Goal: Ask a question

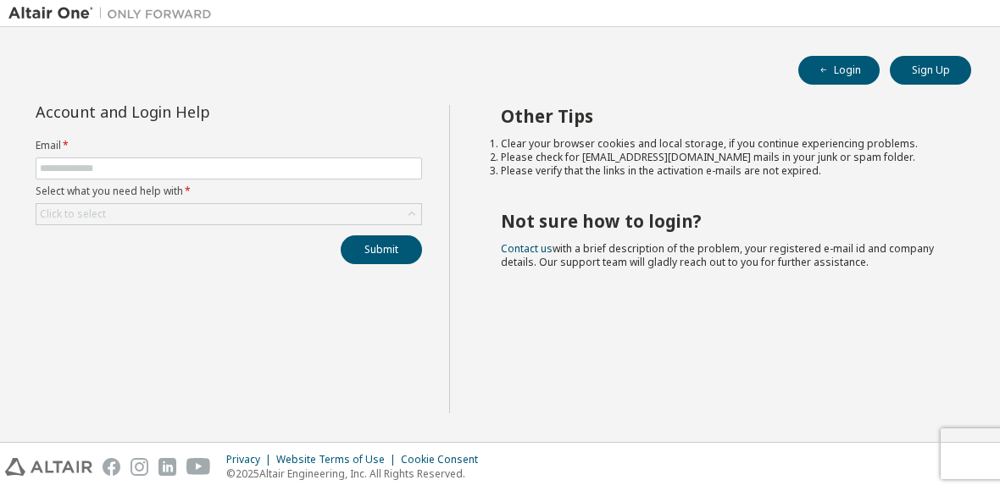
click at [99, 189] on label "Select what you need help with *" at bounding box center [229, 192] width 386 height 14
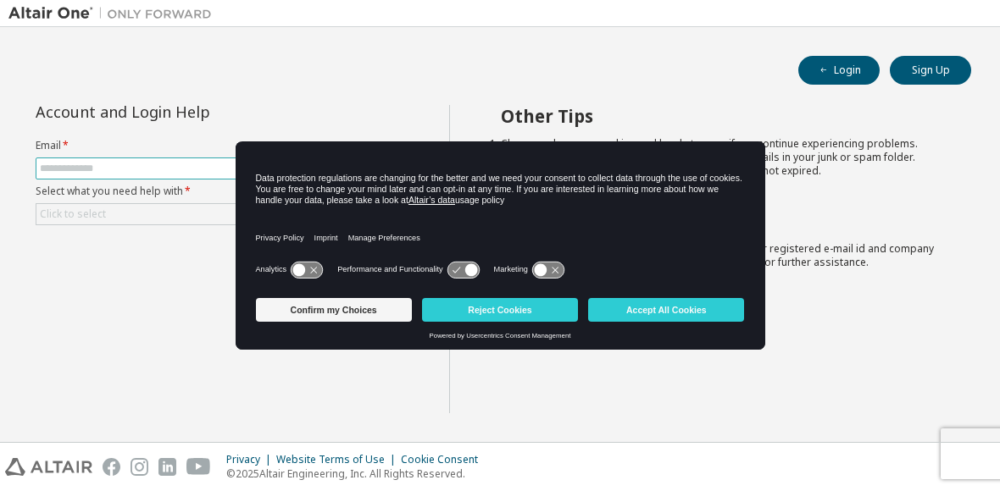
click at [97, 172] on input "text" at bounding box center [229, 169] width 378 height 14
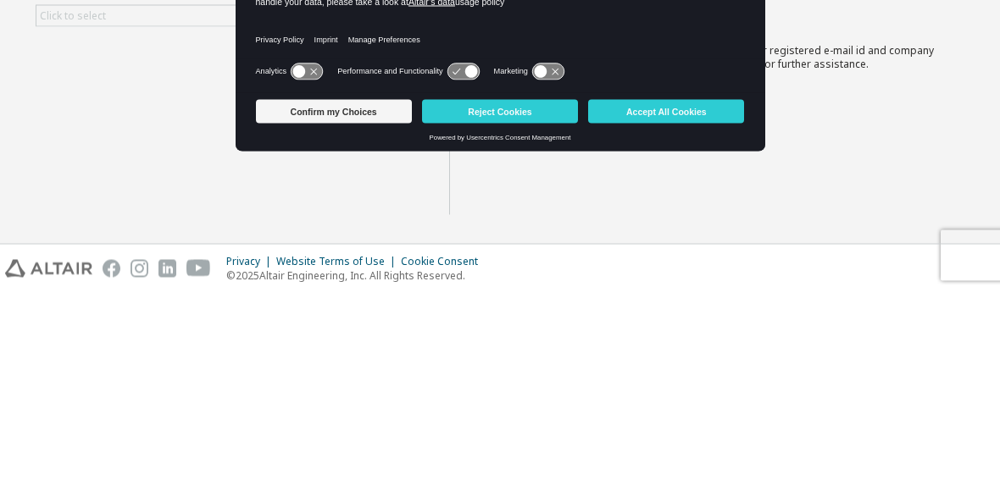
click at [702, 298] on button "Accept All Cookies" at bounding box center [666, 310] width 156 height 24
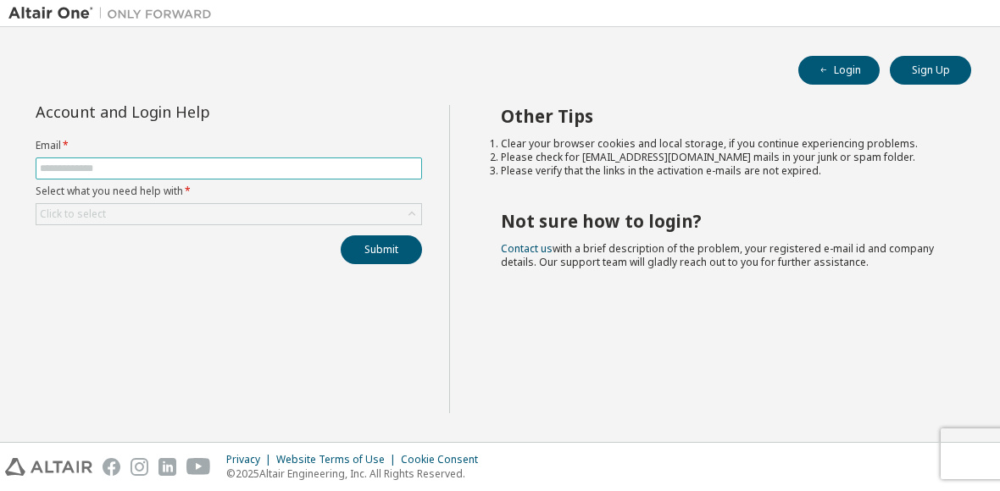
click at [79, 164] on input "text" at bounding box center [229, 169] width 378 height 14
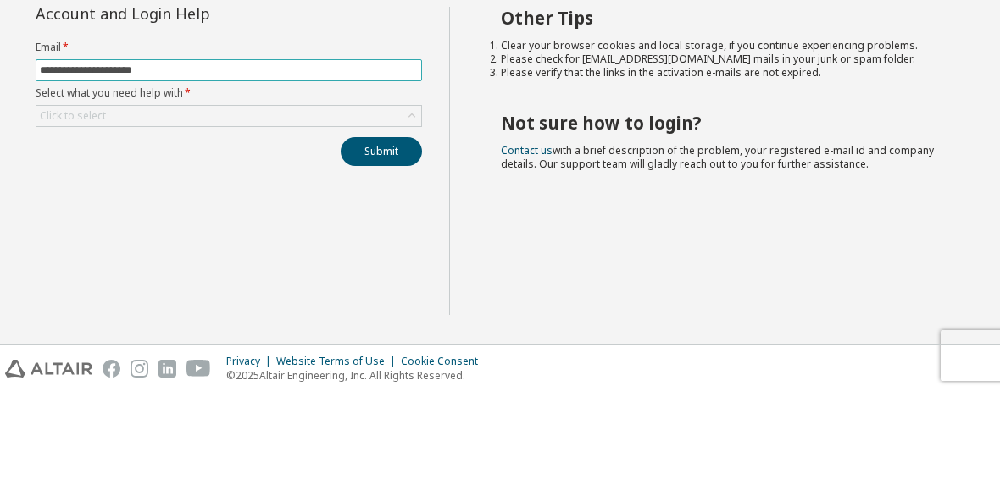
type input "**********"
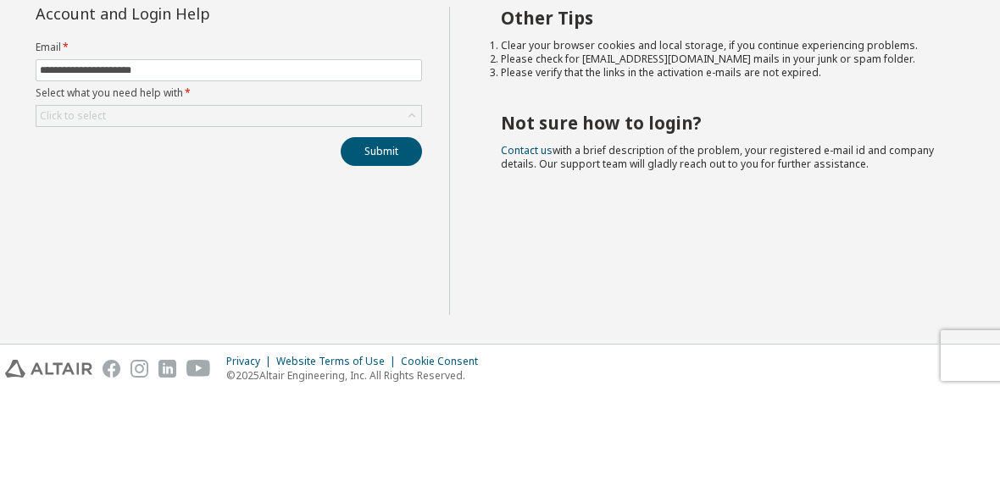
click at [357, 236] on button "Submit" at bounding box center [381, 250] width 81 height 29
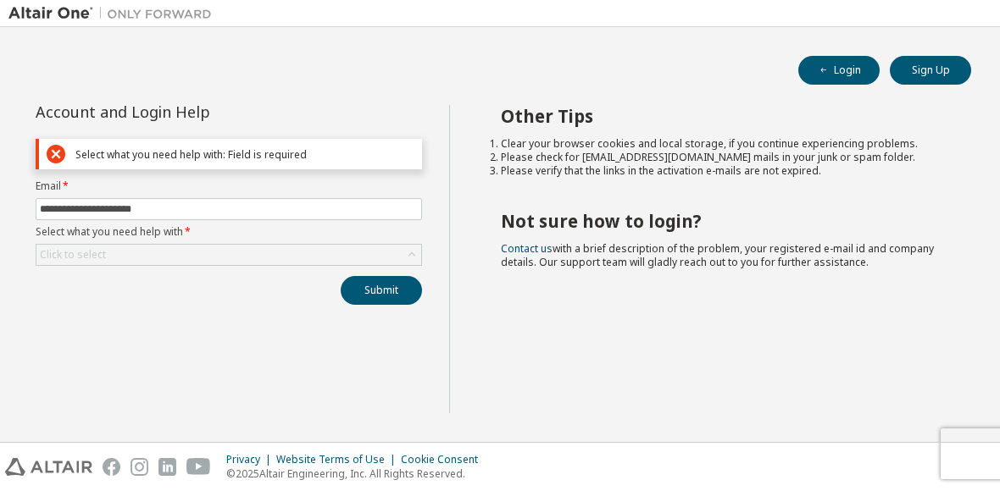
click at [76, 264] on div "Click to select" at bounding box center [72, 255] width 71 height 19
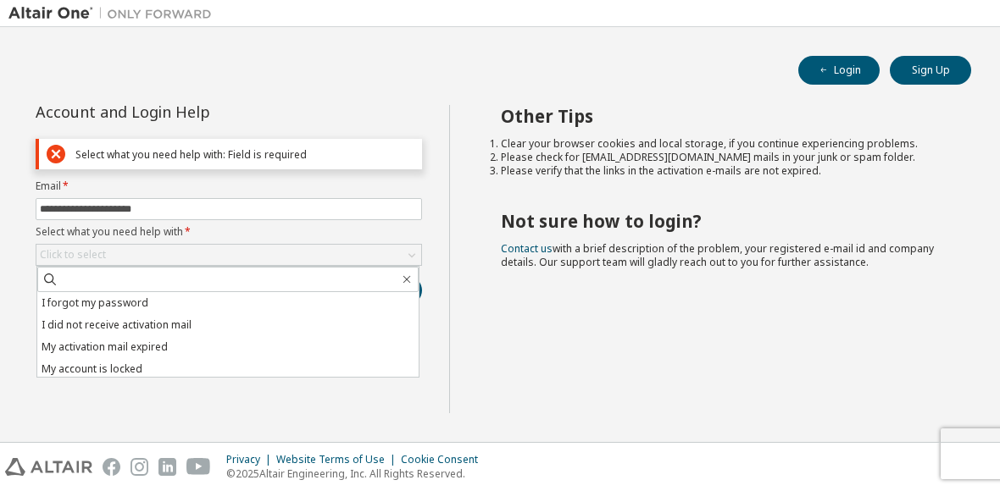
click at [62, 303] on li "I forgot my password" at bounding box center [227, 303] width 381 height 22
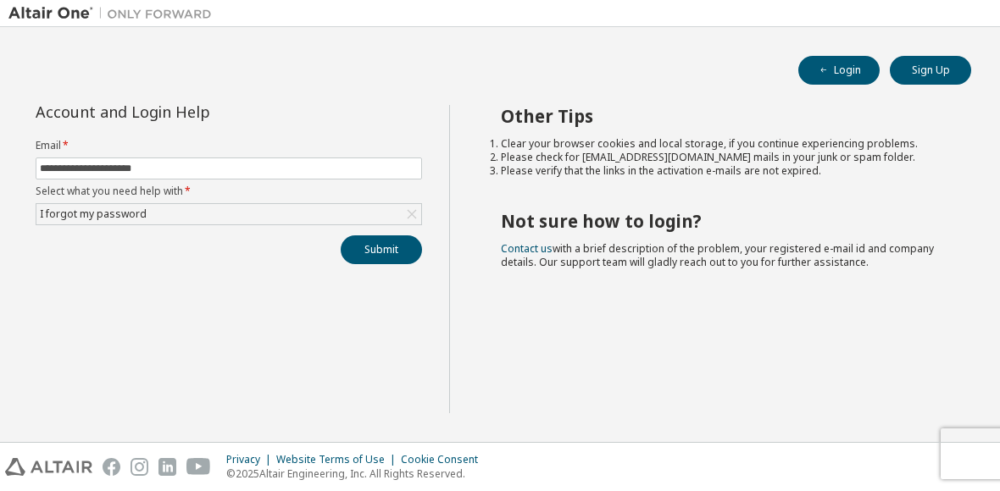
click at [392, 257] on button "Submit" at bounding box center [381, 250] width 81 height 29
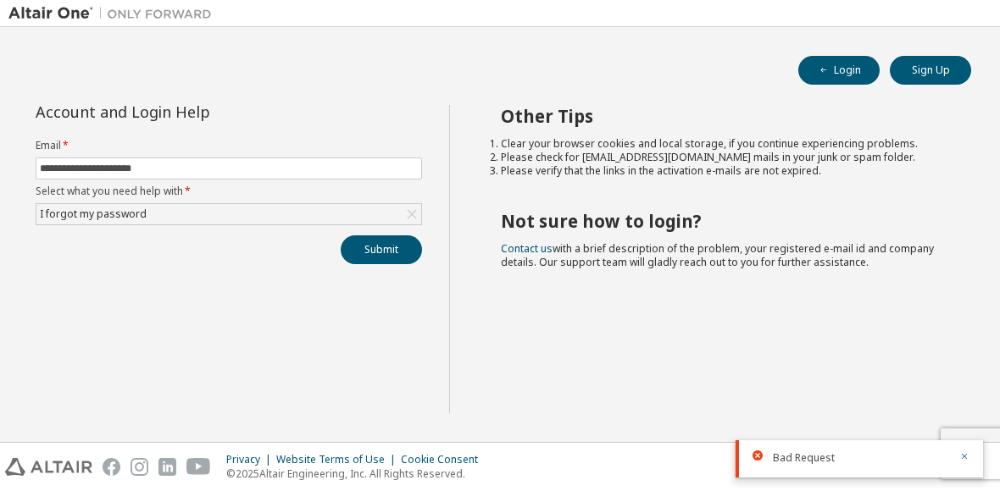
click at [845, 466] on div at bounding box center [861, 467] width 176 height 2
click at [826, 464] on span "Bad Request" at bounding box center [804, 459] width 62 height 14
click at [391, 259] on button "Submit" at bounding box center [381, 250] width 81 height 29
click at [76, 220] on div "I forgot my password" at bounding box center [93, 214] width 112 height 19
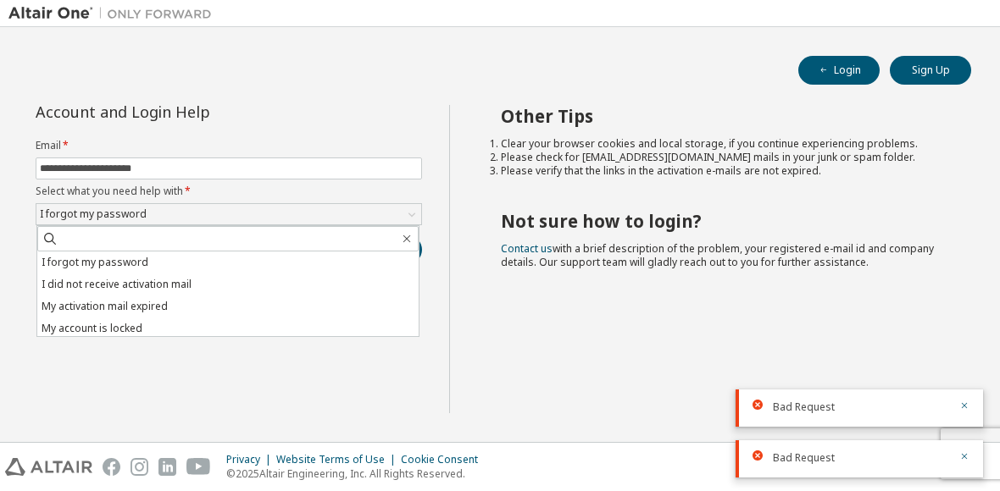
click at [59, 292] on li "I did not receive activation mail" at bounding box center [227, 285] width 381 height 22
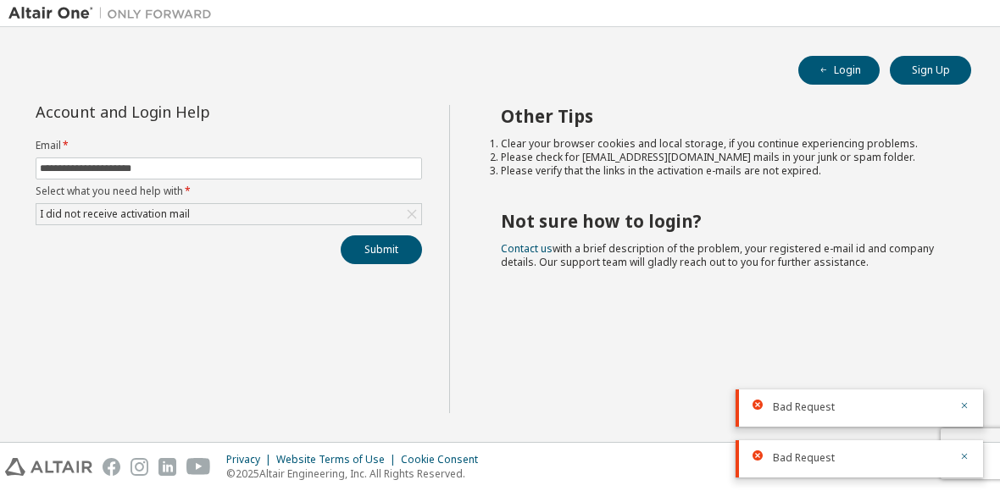
click at [348, 249] on button "Submit" at bounding box center [381, 250] width 81 height 29
click at [383, 256] on button "Submit" at bounding box center [381, 250] width 81 height 29
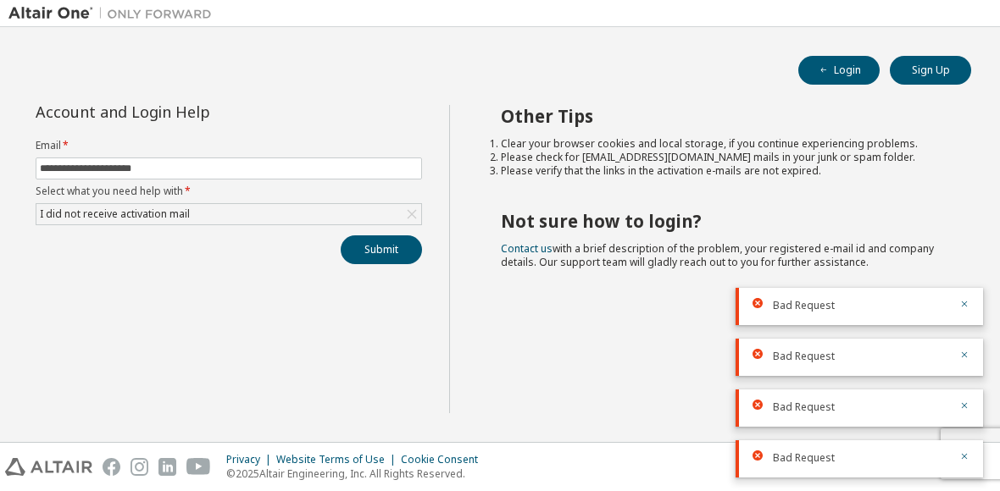
click at [408, 215] on icon at bounding box center [411, 214] width 17 height 17
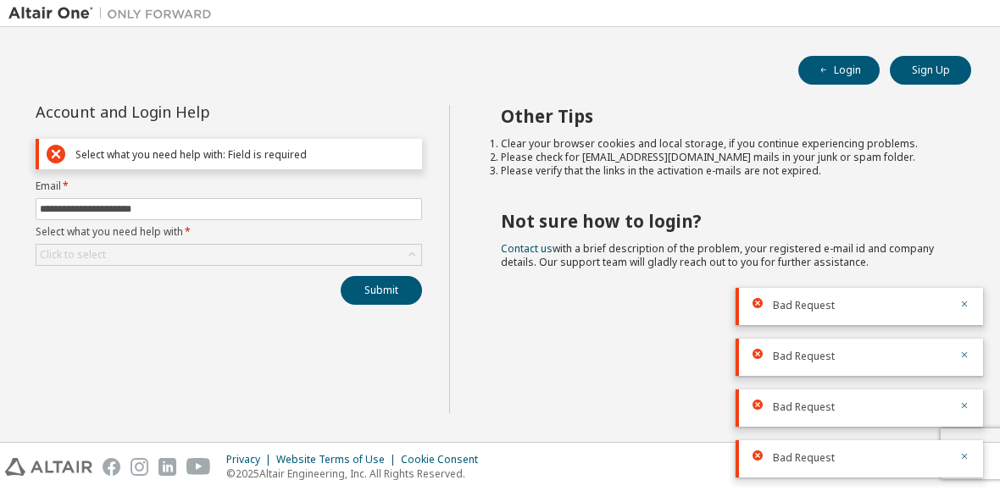
click at [355, 257] on div "Click to select" at bounding box center [228, 255] width 385 height 20
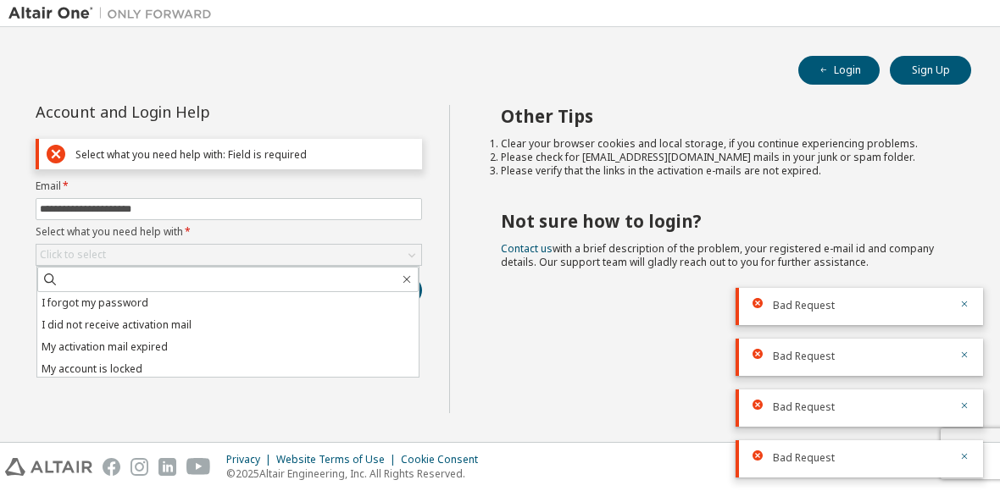
click at [260, 340] on li "My activation mail expired" at bounding box center [227, 347] width 381 height 22
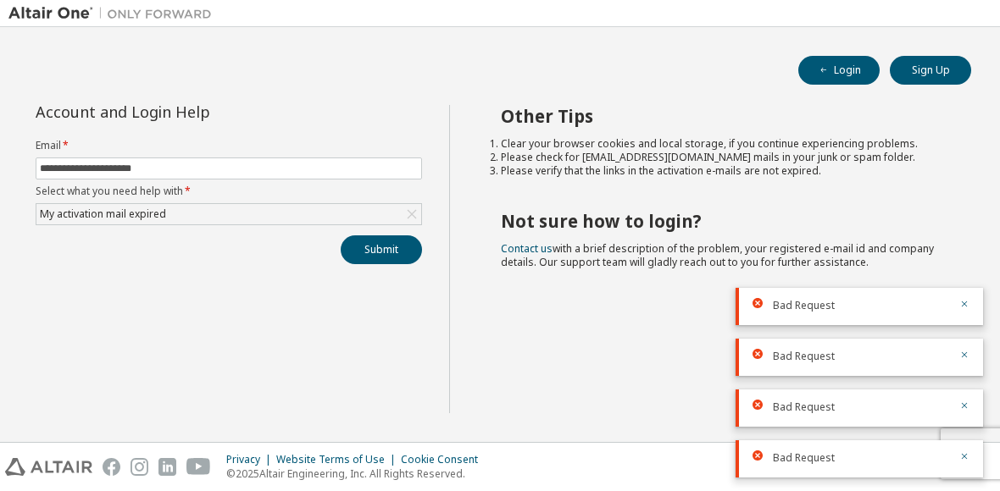
click at [409, 257] on button "Submit" at bounding box center [381, 250] width 81 height 29
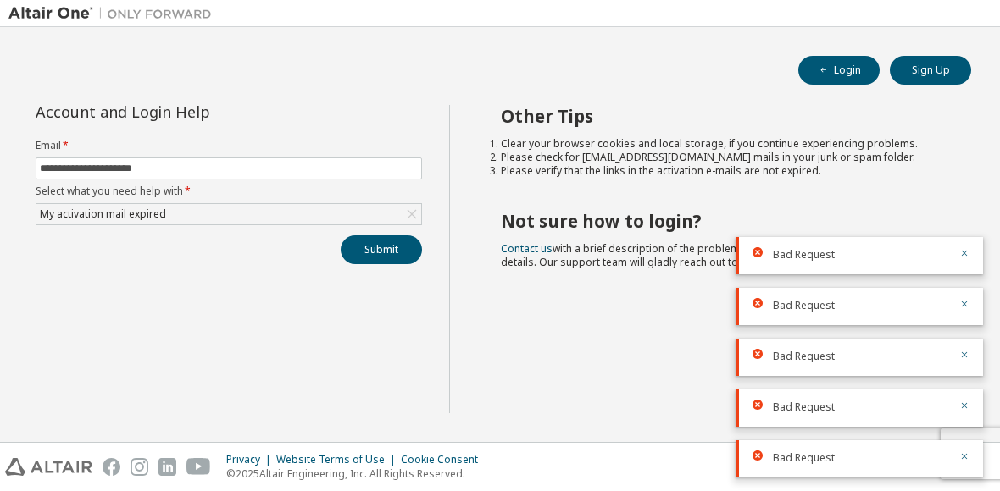
click at [847, 71] on button "Login" at bounding box center [838, 70] width 81 height 29
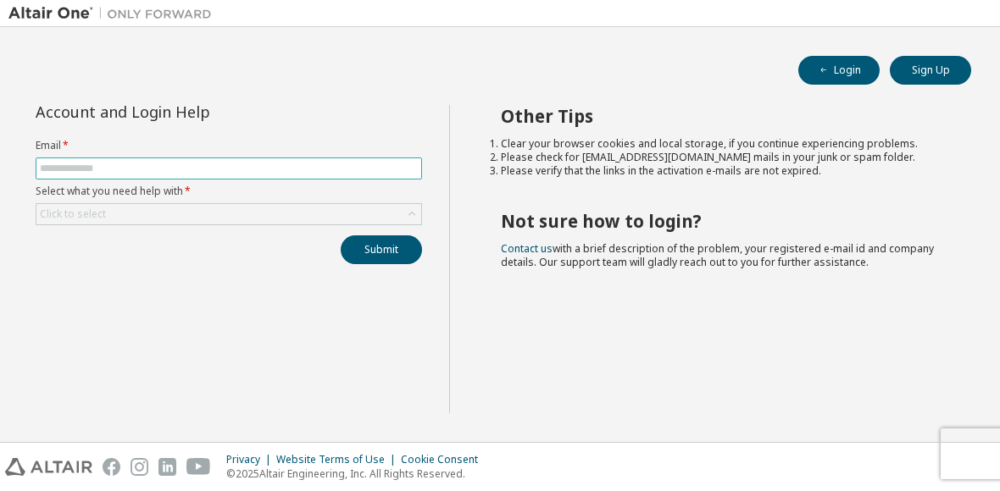
click at [70, 175] on input "text" at bounding box center [229, 169] width 378 height 14
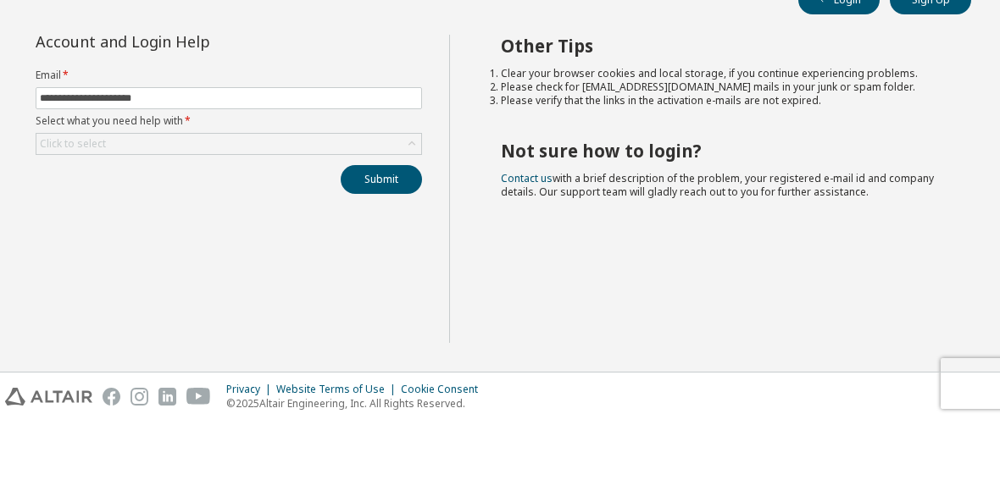
click at [52, 205] on div "Click to select" at bounding box center [72, 214] width 71 height 19
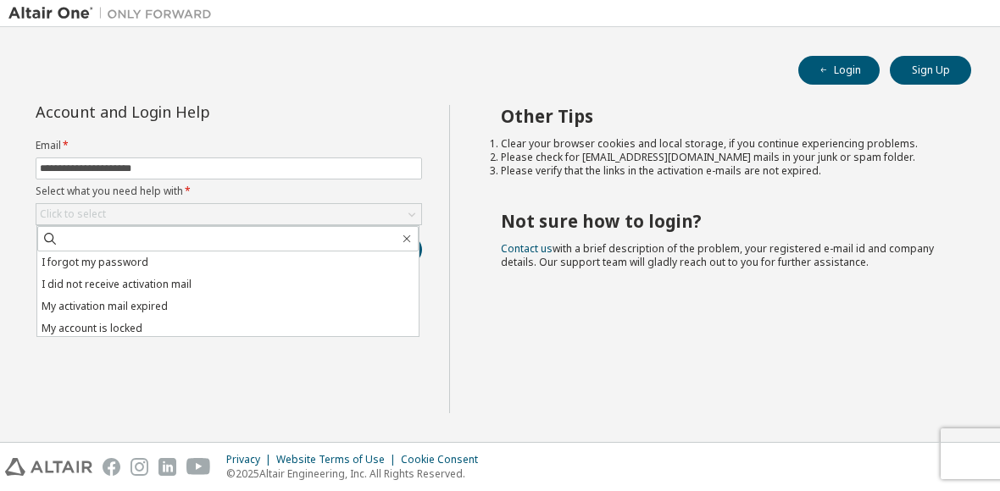
click at [60, 280] on li "I did not receive activation mail" at bounding box center [227, 285] width 381 height 22
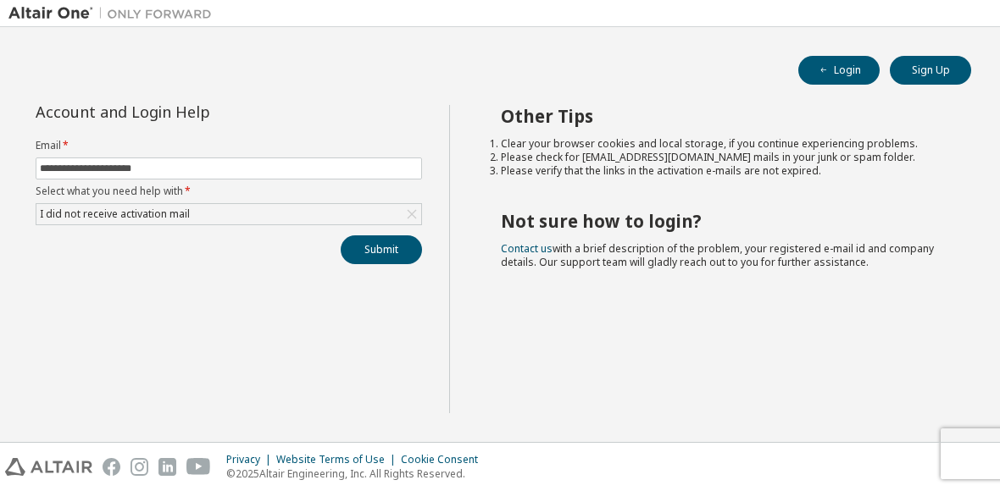
click at [60, 222] on div "I did not receive activation mail" at bounding box center [114, 214] width 155 height 19
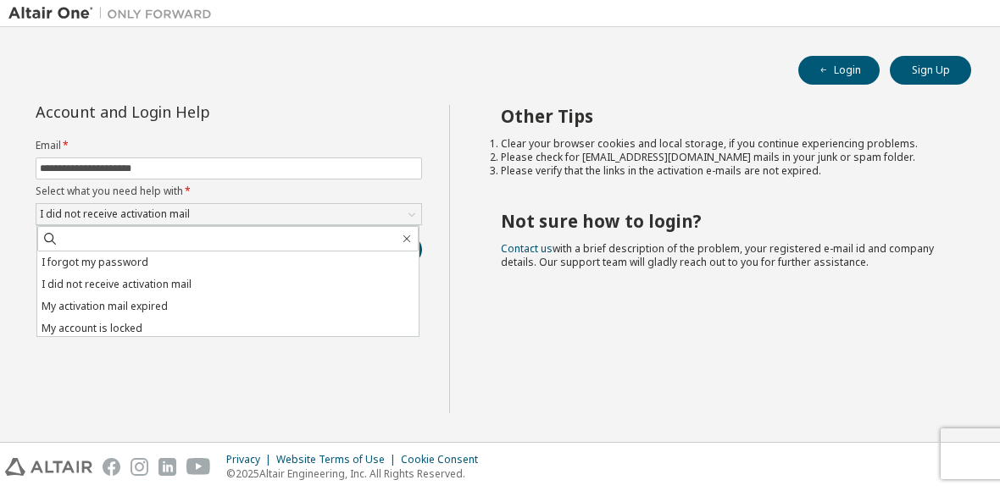
click at [67, 264] on li "I forgot my password" at bounding box center [227, 263] width 381 height 22
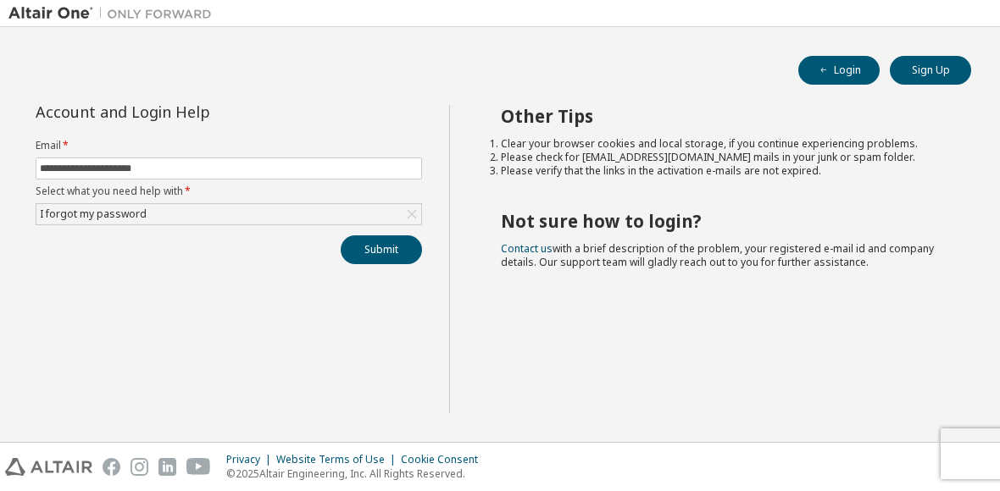
click at [362, 254] on button "Submit" at bounding box center [381, 250] width 81 height 29
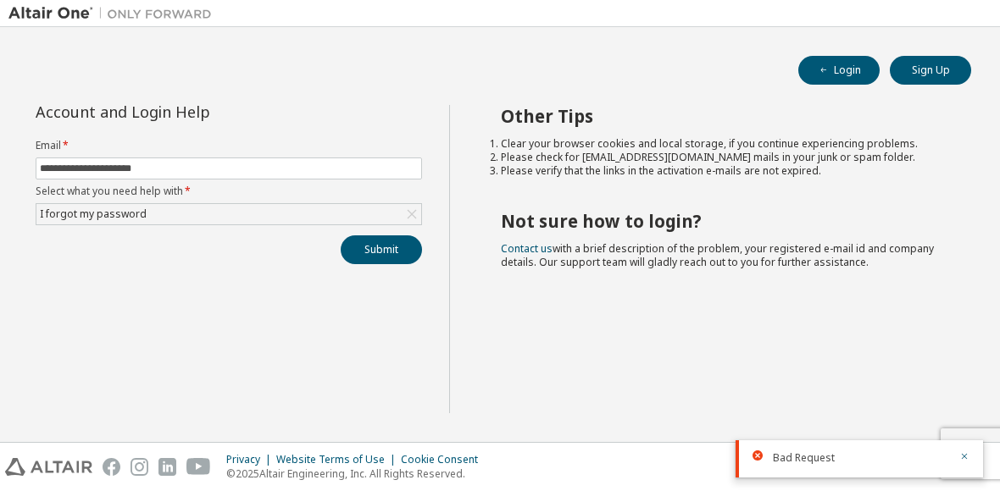
click at [765, 458] on div at bounding box center [762, 456] width 20 height 10
click at [768, 472] on div "Bad Request" at bounding box center [858, 459] width 247 height 37
click at [770, 463] on div "Bad Request" at bounding box center [858, 459] width 247 height 37
click at [774, 458] on span "Bad Request" at bounding box center [804, 459] width 62 height 14
click at [786, 448] on div "Bad Request" at bounding box center [858, 459] width 247 height 37
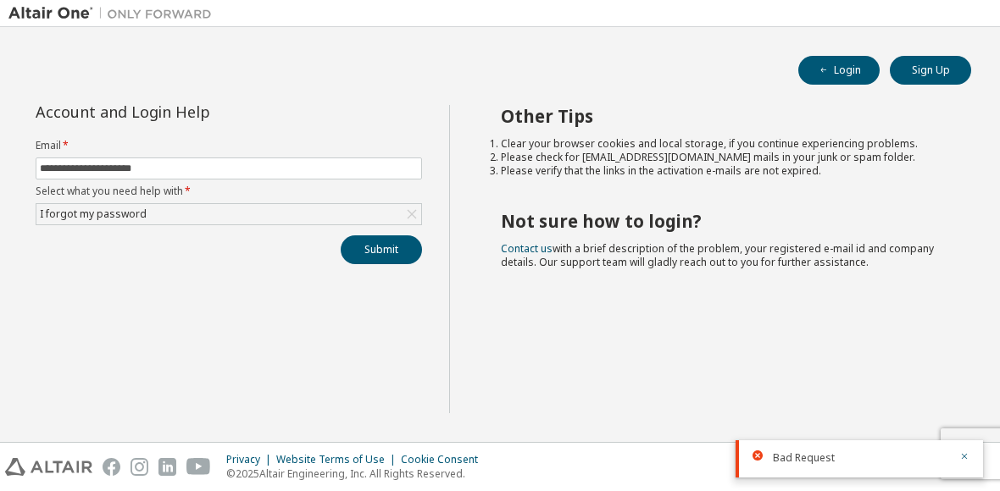
click at [782, 459] on span "Bad Request" at bounding box center [804, 459] width 62 height 14
click at [781, 457] on span "Bad Request" at bounding box center [804, 459] width 62 height 14
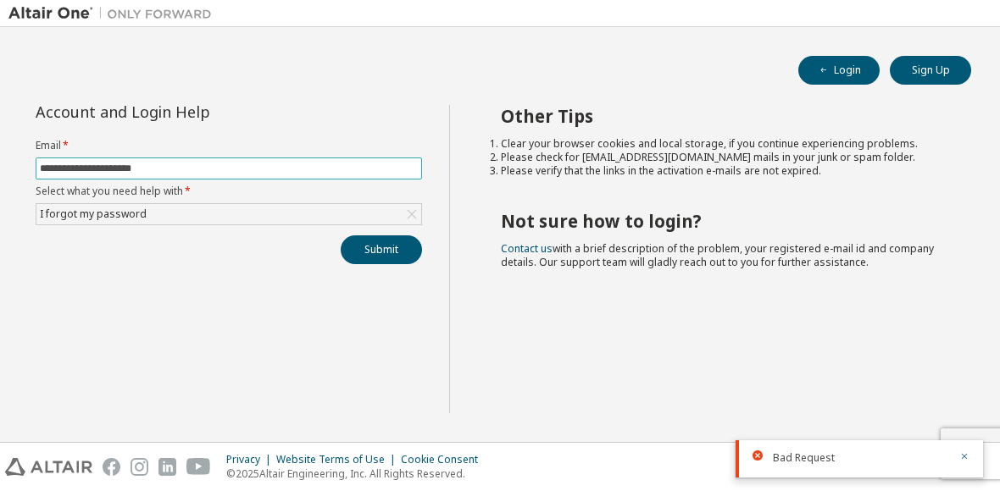
click at [74, 165] on input "**********" at bounding box center [229, 169] width 378 height 14
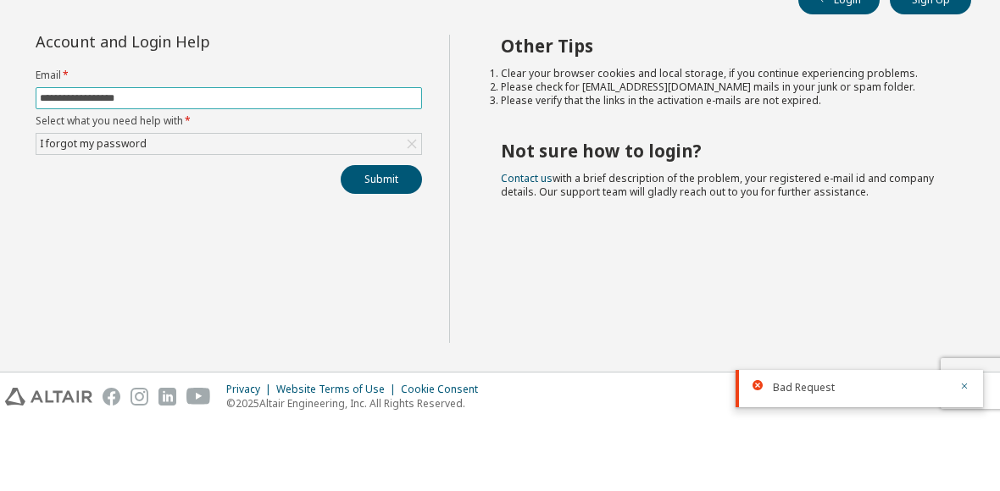
type input "**********"
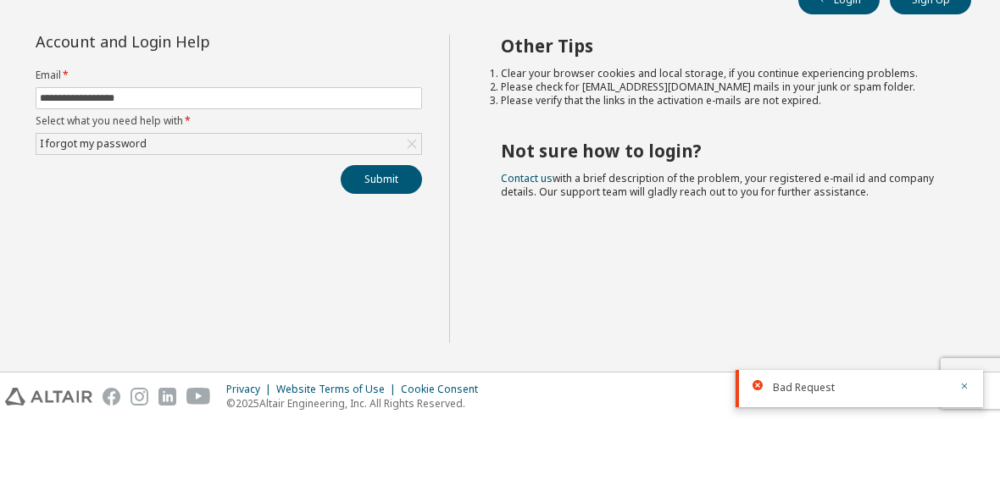
click at [351, 236] on button "Submit" at bounding box center [381, 250] width 81 height 29
